Goal: Use online tool/utility: Utilize a website feature to perform a specific function

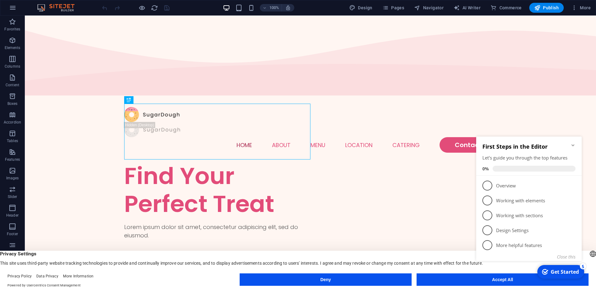
click div "checkmark Get Started 5 First Steps in the Editor Let's guide you through the t…"
click at [475, 282] on appcues-checklist "Contextual help checklist present on screen" at bounding box center [529, 206] width 113 height 152
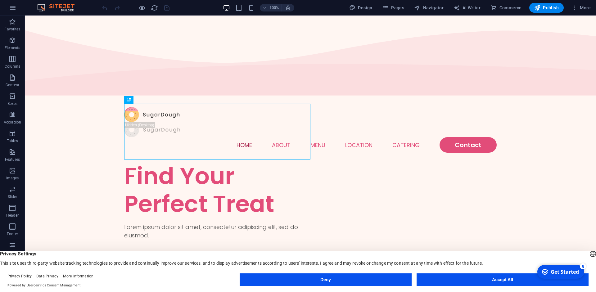
click at [501, 277] on button "Accept All" at bounding box center [502, 279] width 172 height 12
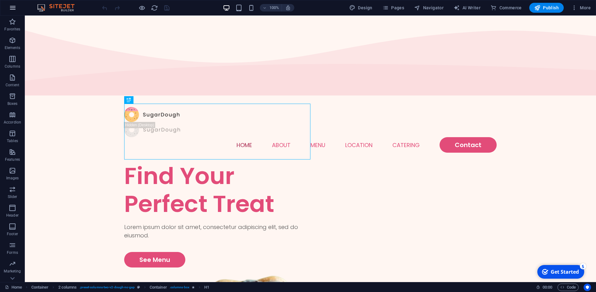
click at [16, 7] on icon "button" at bounding box center [12, 7] width 7 height 7
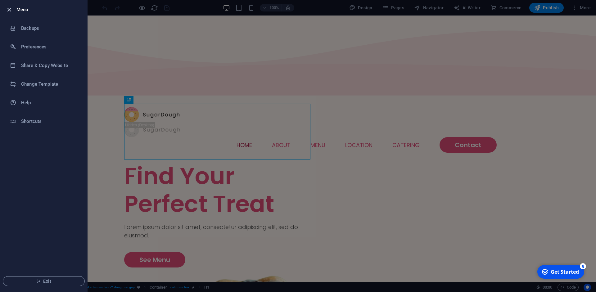
click at [8, 7] on icon "button" at bounding box center [9, 9] width 7 height 7
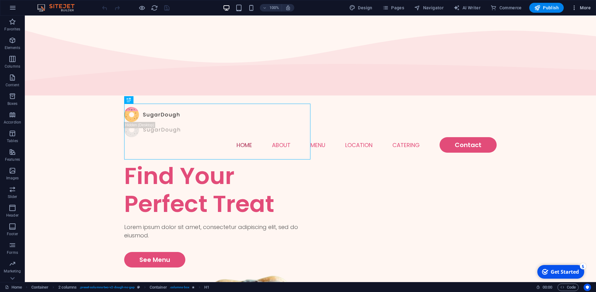
click at [580, 7] on span "More" at bounding box center [581, 8] width 20 height 6
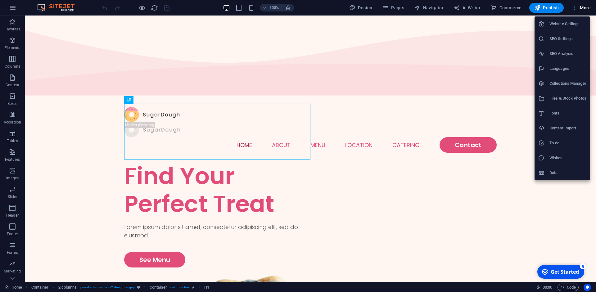
click at [580, 7] on div at bounding box center [298, 146] width 596 height 292
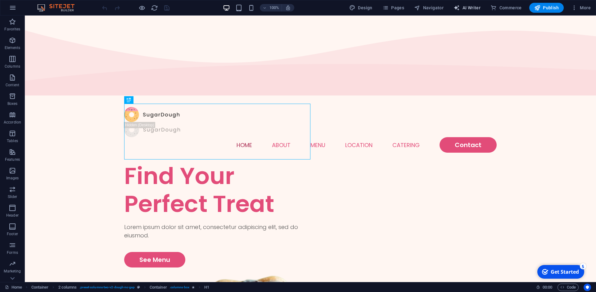
click at [468, 10] on span "AI Writer" at bounding box center [466, 8] width 27 height 6
select select "English"
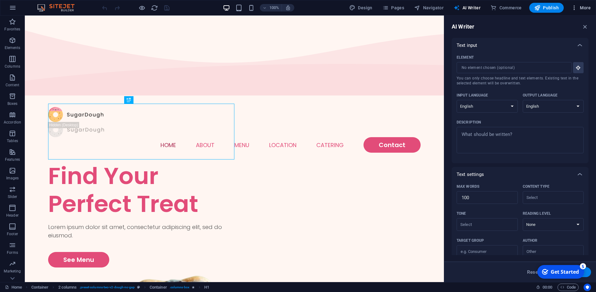
click at [576, 8] on icon "button" at bounding box center [574, 8] width 6 height 6
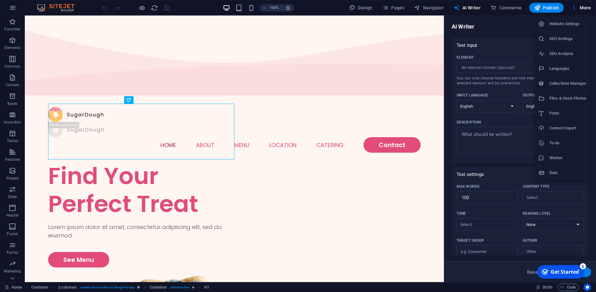
click at [574, 9] on div at bounding box center [298, 146] width 596 height 292
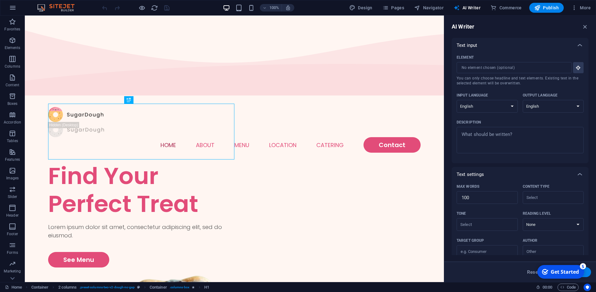
click at [103, 6] on div at bounding box center [135, 8] width 69 height 10
click at [106, 7] on div at bounding box center [135, 8] width 69 height 10
